Goal: Transaction & Acquisition: Purchase product/service

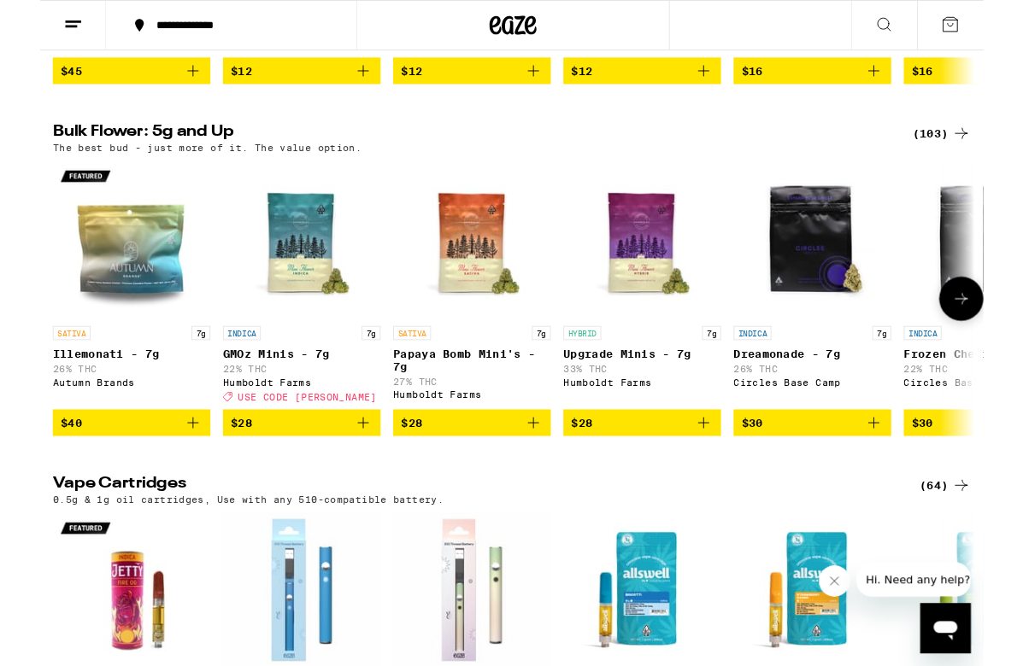
scroll to position [2022, 0]
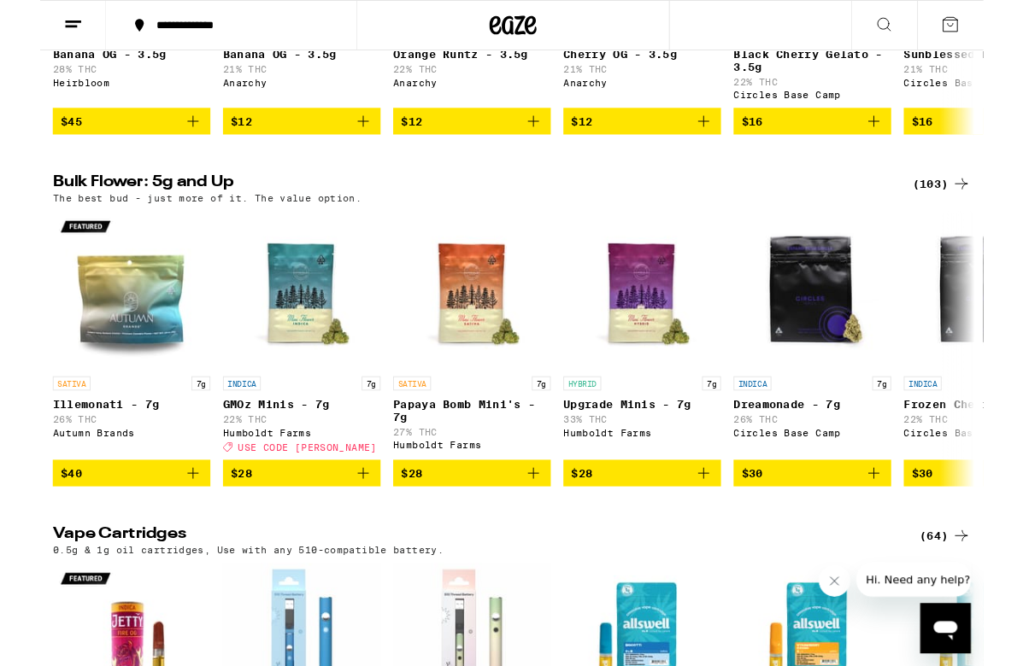
click at [988, 209] on div "(103)" at bounding box center [977, 199] width 63 height 21
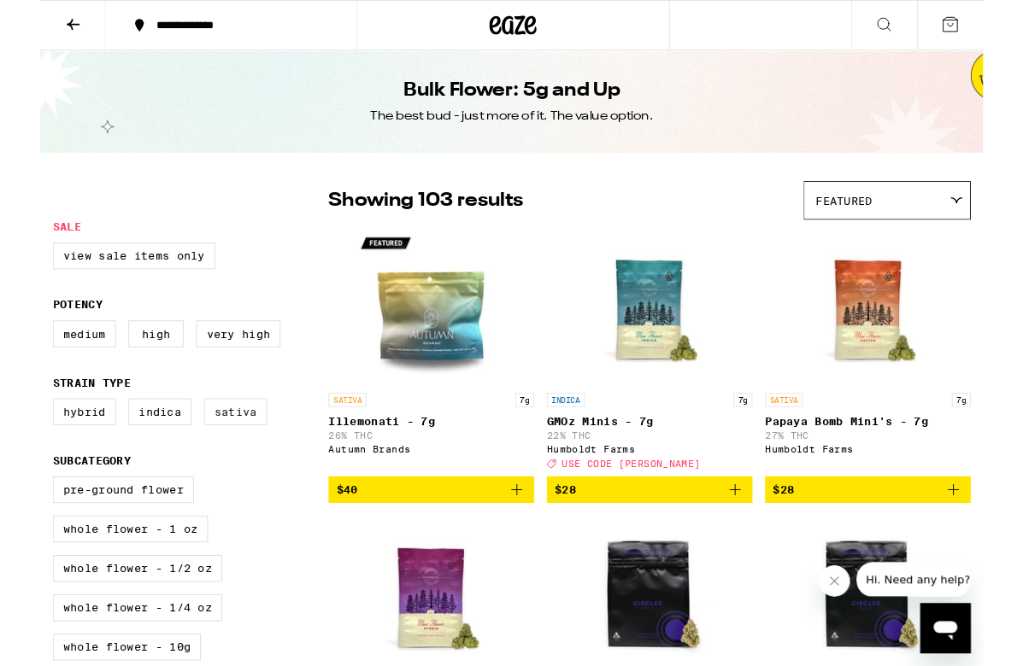
click at [218, 461] on label "Sativa" at bounding box center [212, 446] width 68 height 29
click at [18, 436] on input "Sativa" at bounding box center [17, 435] width 1 height 1
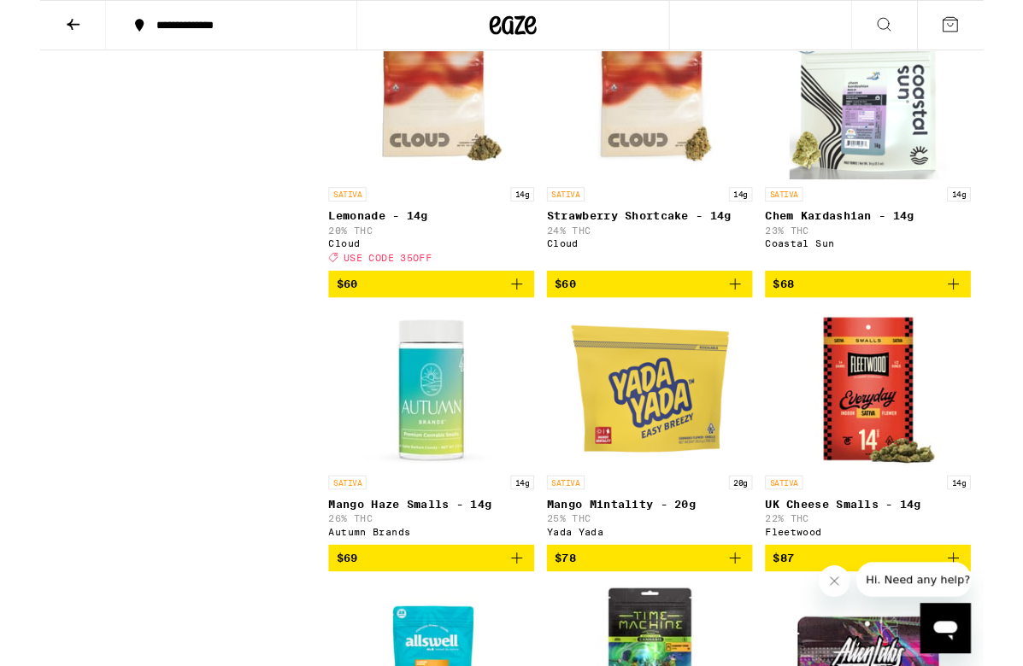
scroll to position [2168, 0]
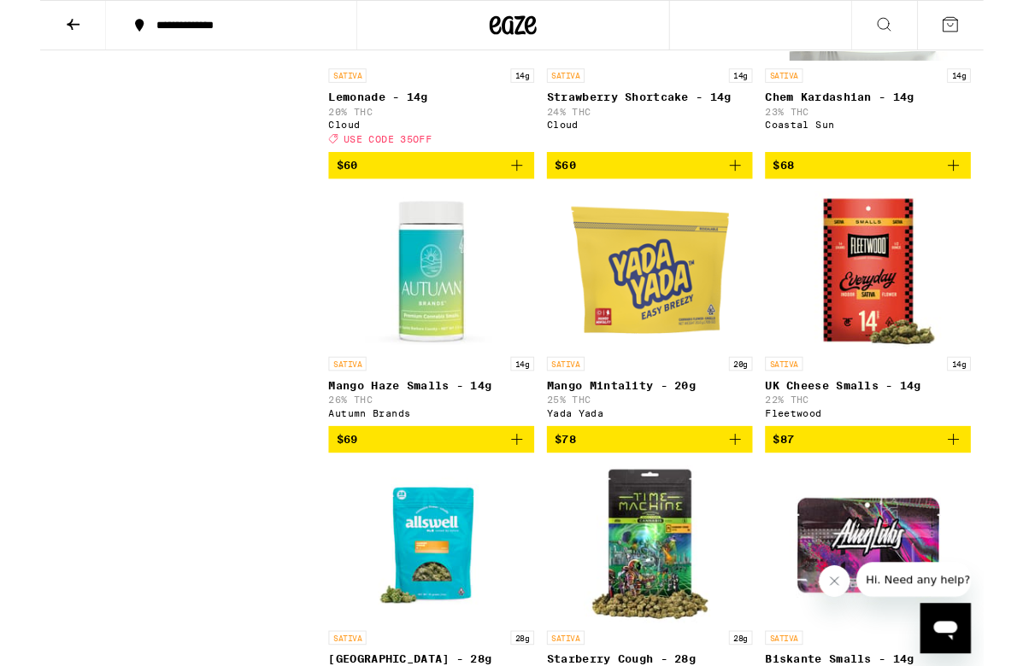
click at [520, 487] on icon "Add to bag" at bounding box center [517, 477] width 21 height 21
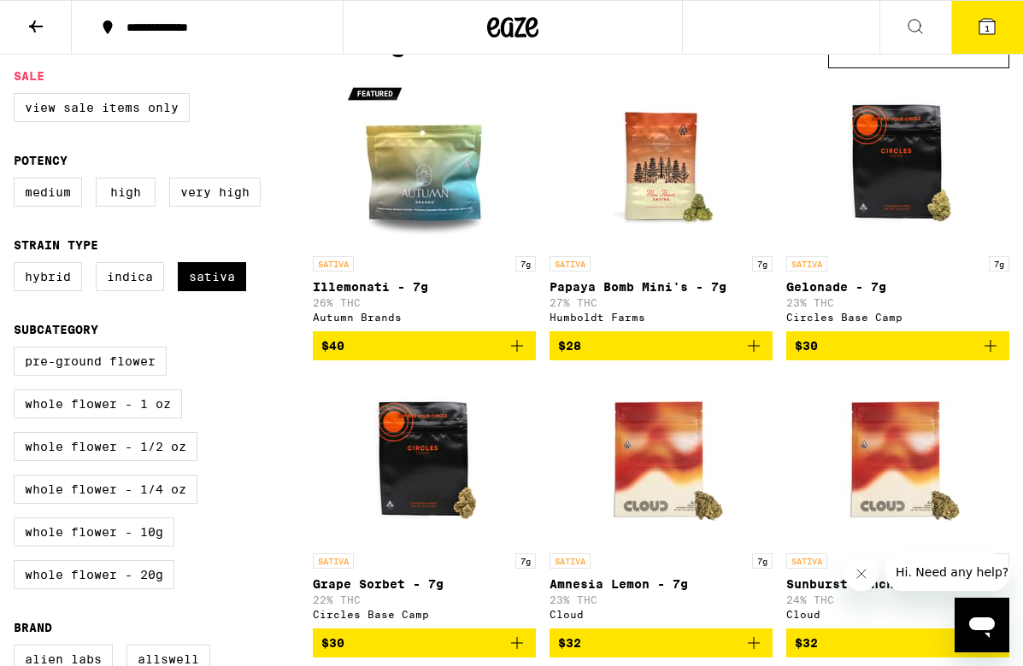
scroll to position [0, 0]
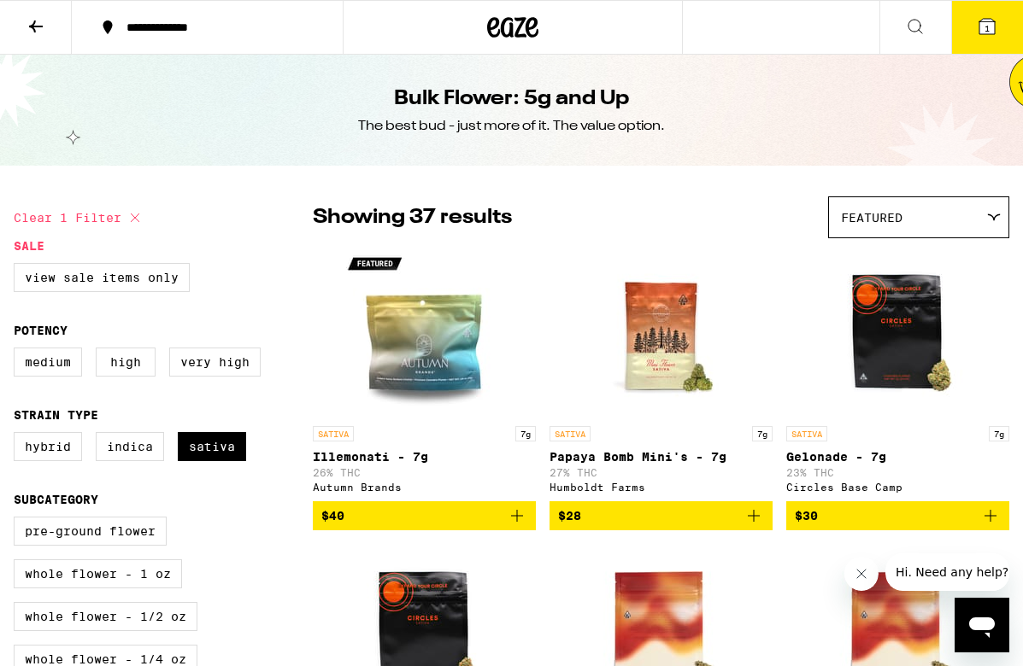
click at [134, 218] on icon at bounding box center [135, 218] width 21 height 21
checkbox input "false"
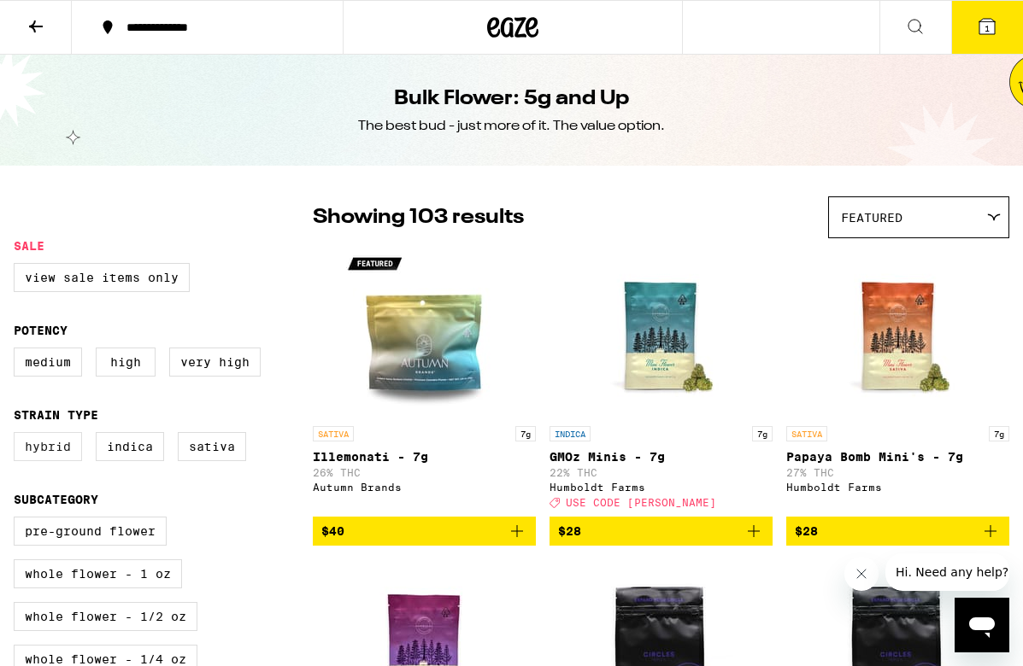
click at [38, 457] on label "Hybrid" at bounding box center [48, 446] width 68 height 29
click at [18, 436] on input "Hybrid" at bounding box center [17, 435] width 1 height 1
checkbox input "true"
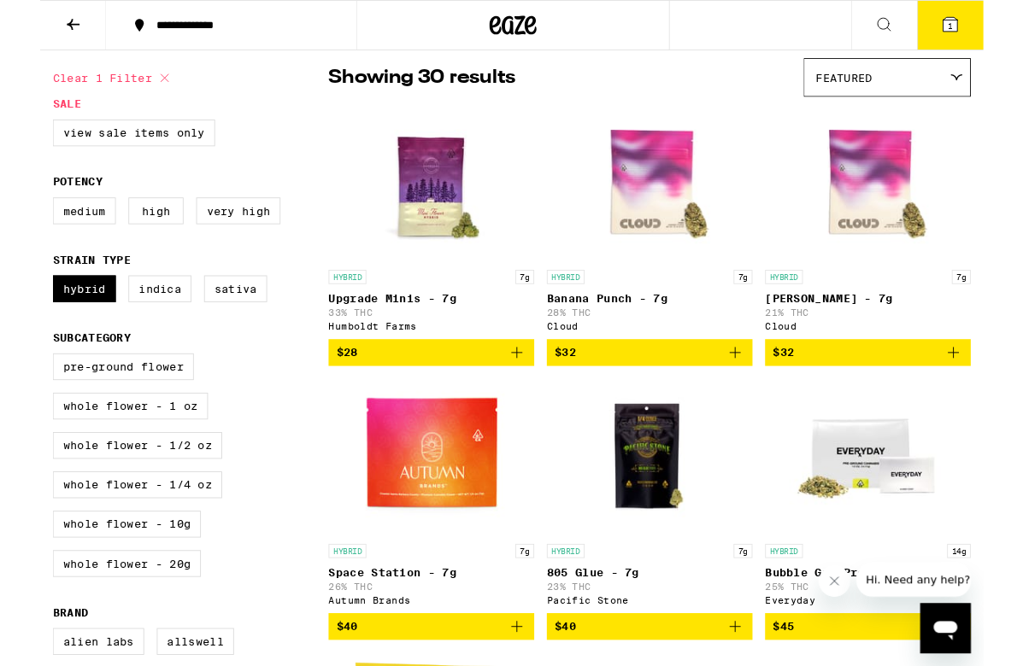
scroll to position [355, 0]
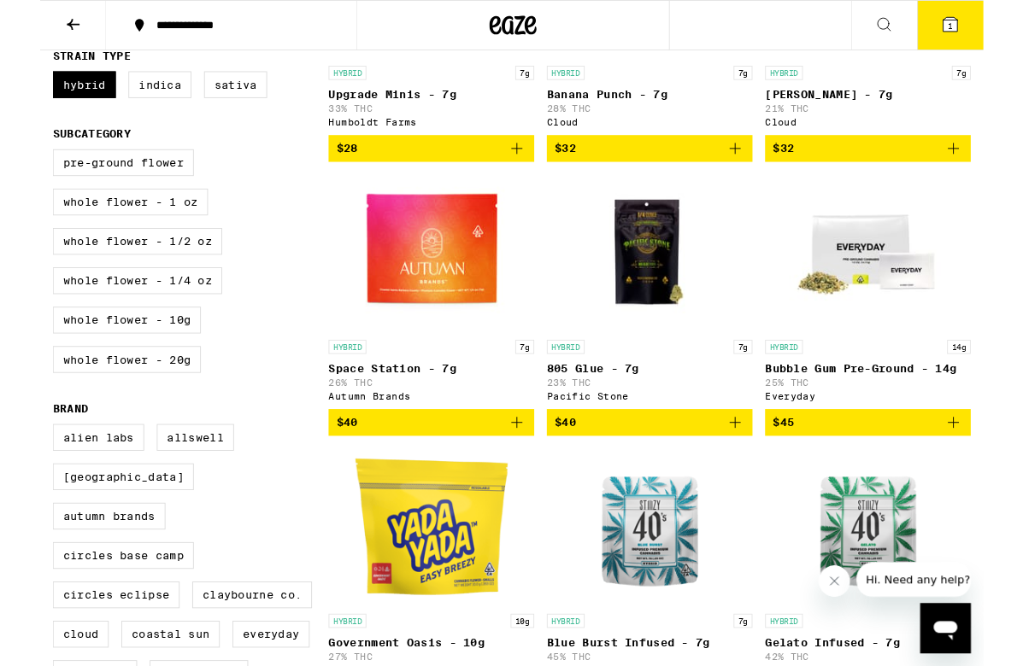
click at [390, 407] on p "Space Station - 7g" at bounding box center [424, 400] width 223 height 14
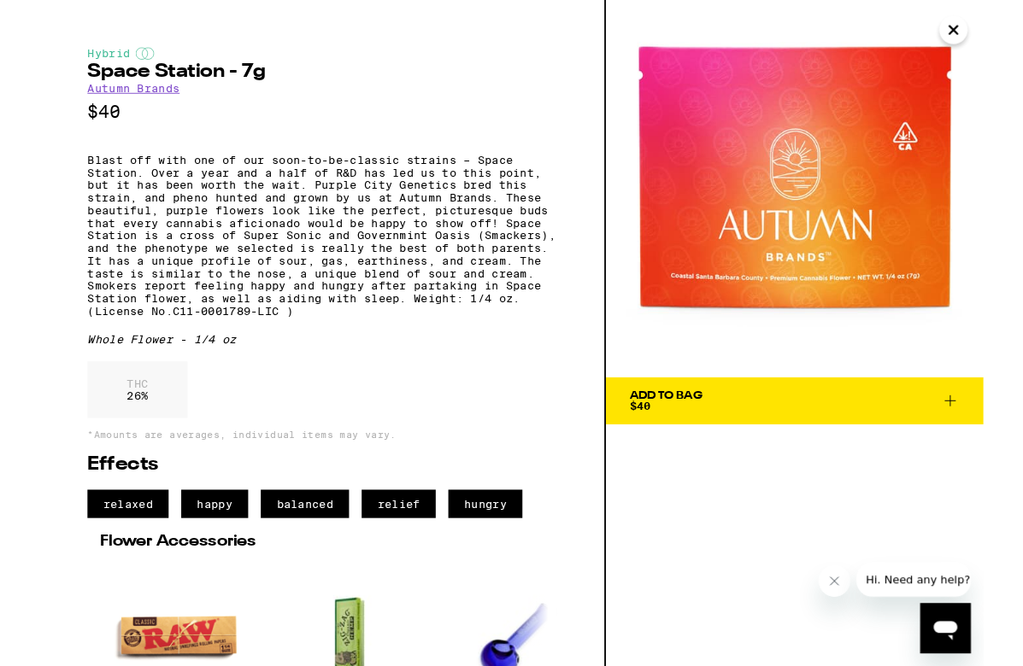
click at [694, 438] on div "Add To Bag $40" at bounding box center [678, 435] width 79 height 24
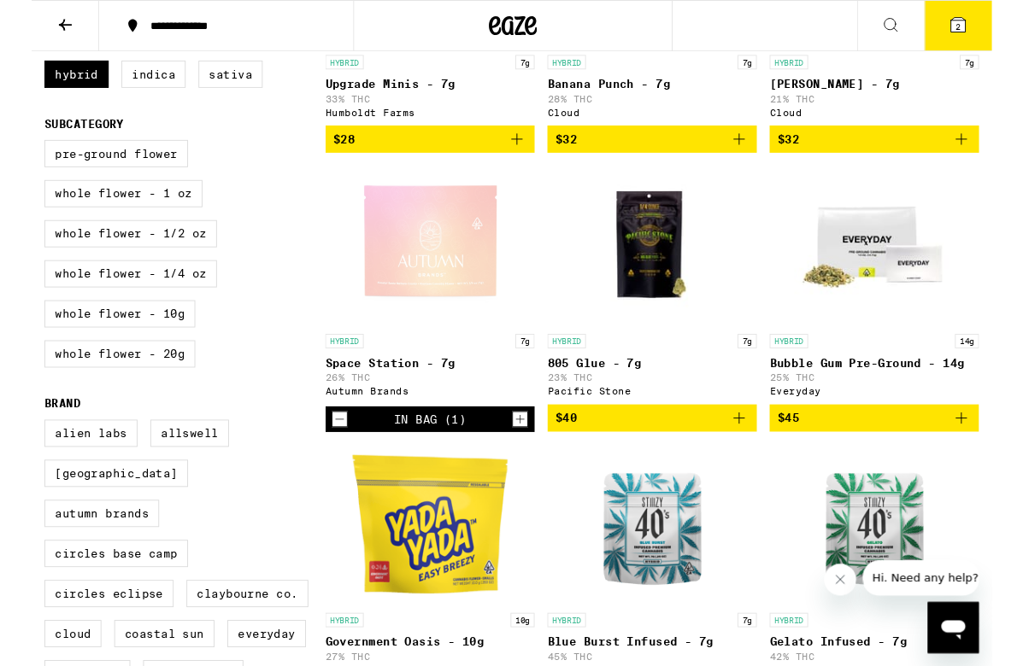
scroll to position [355, 0]
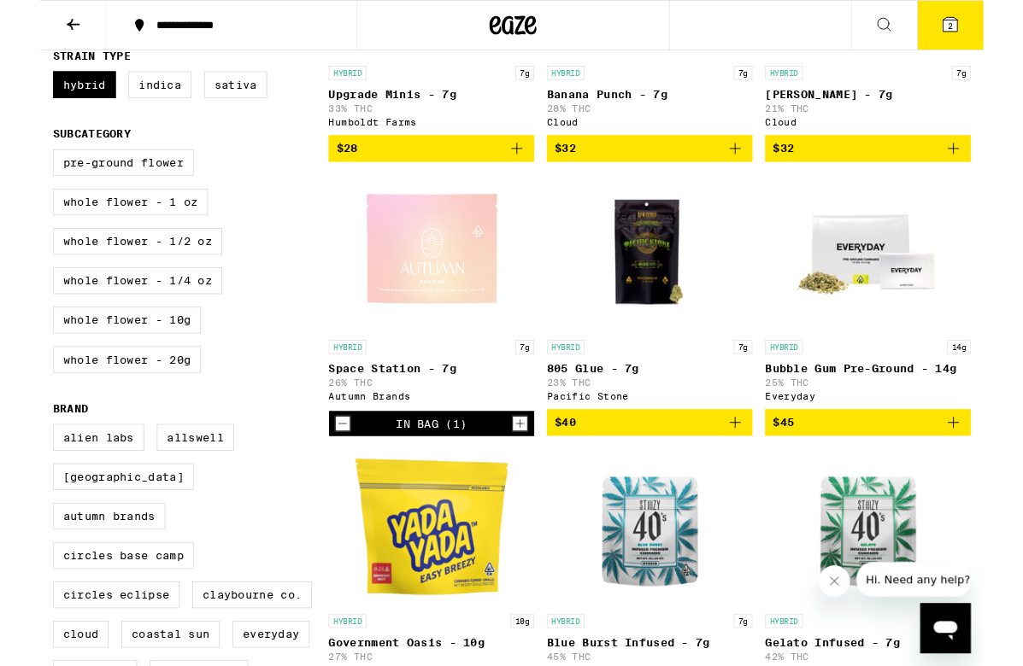
click at [35, 34] on icon at bounding box center [36, 26] width 21 height 21
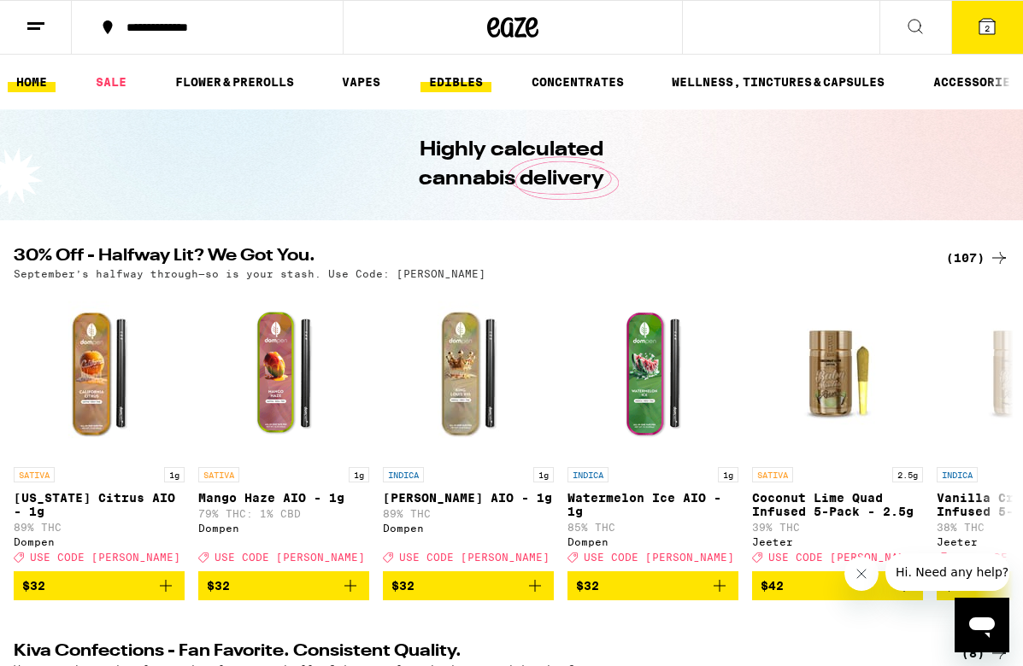
click at [453, 85] on link "EDIBLES" at bounding box center [455, 82] width 71 height 21
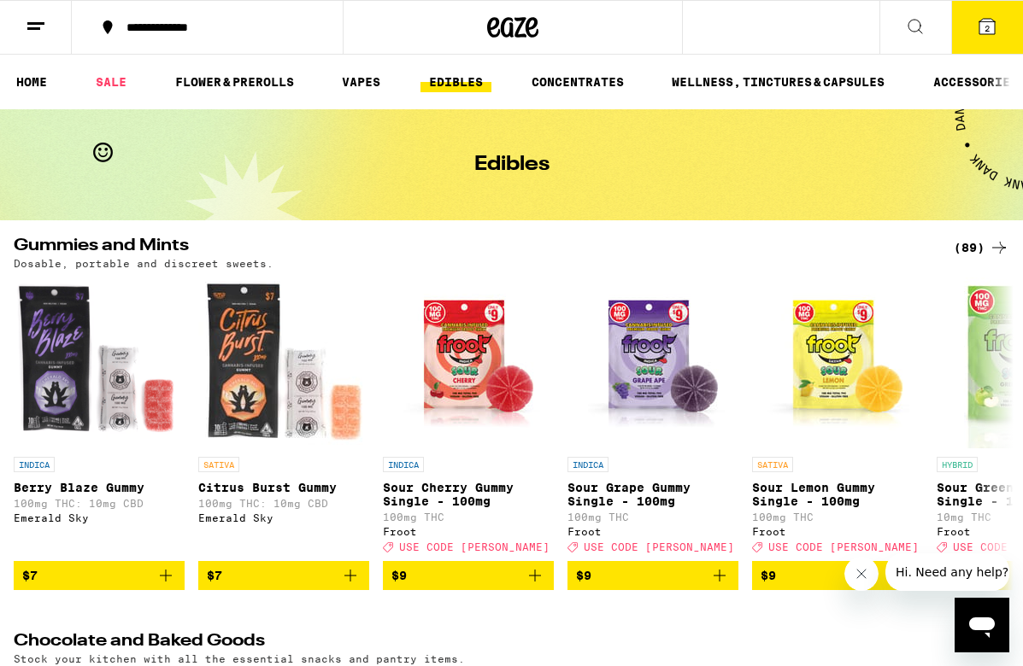
click at [999, 244] on icon at bounding box center [999, 248] width 21 height 21
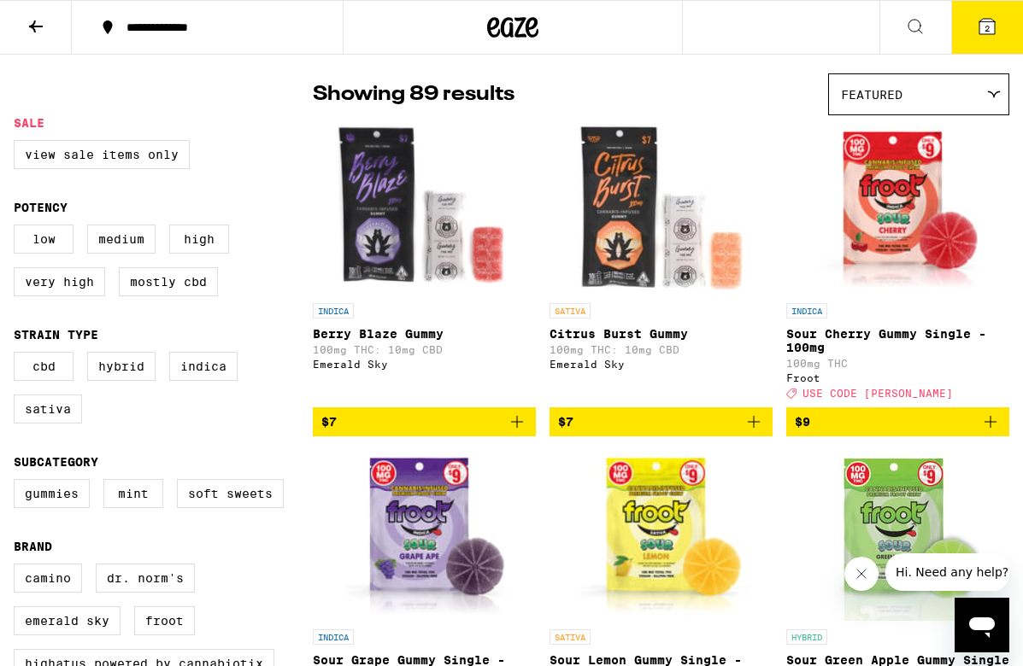
scroll to position [104, 0]
